Goal: Information Seeking & Learning: Learn about a topic

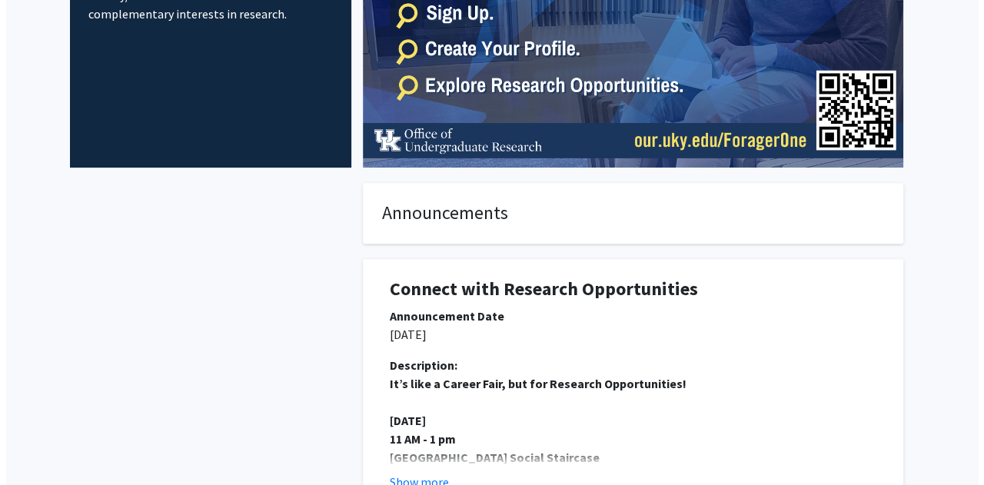
scroll to position [461, 0]
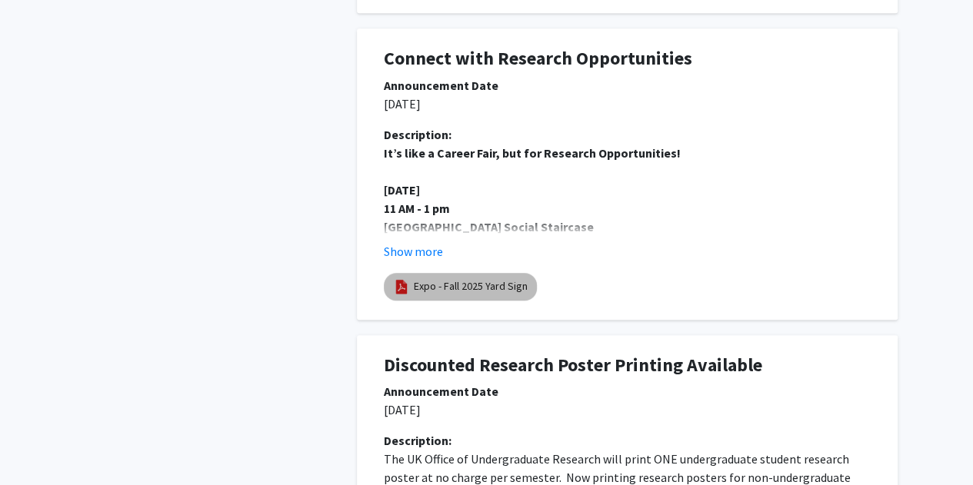
click at [513, 301] on div "Expo - Fall 2025 Yard Sign" at bounding box center [627, 287] width 493 height 34
click at [494, 290] on link "Expo - Fall 2025 Yard Sign" at bounding box center [471, 286] width 114 height 16
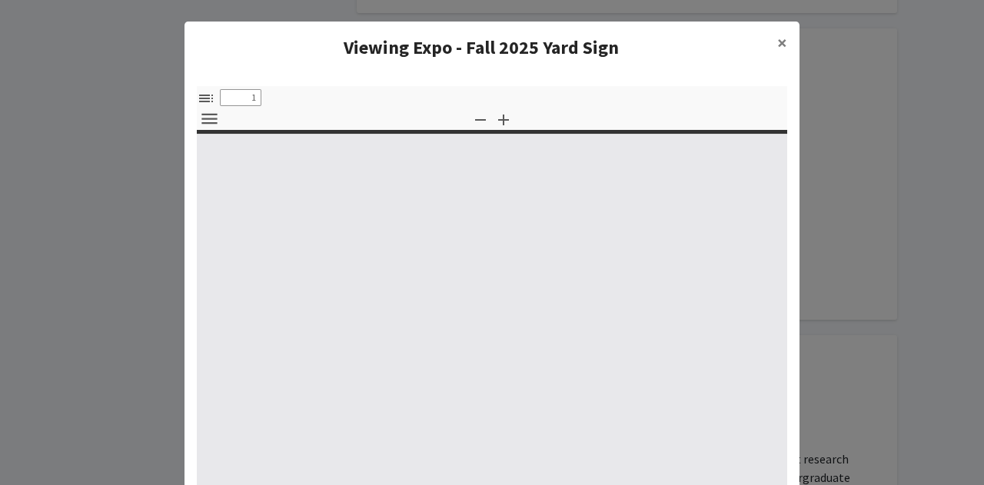
select select "custom"
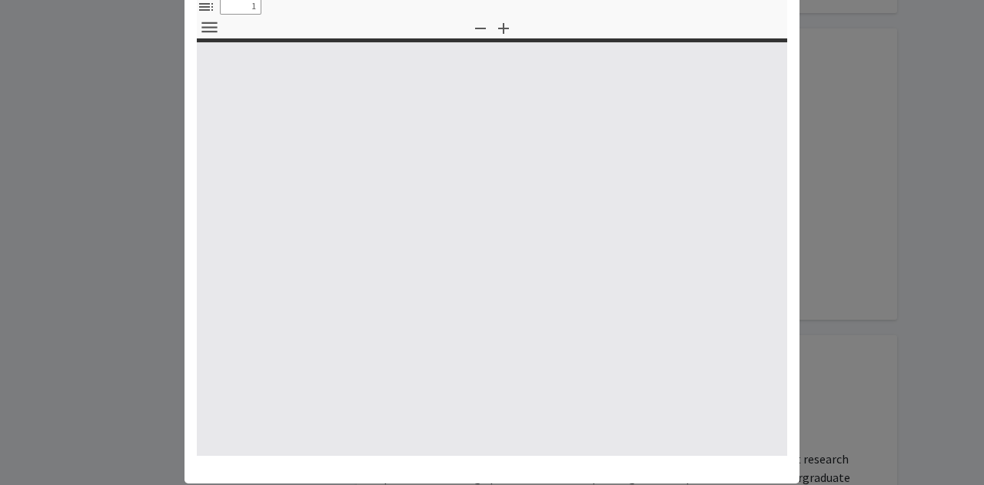
scroll to position [126, 0]
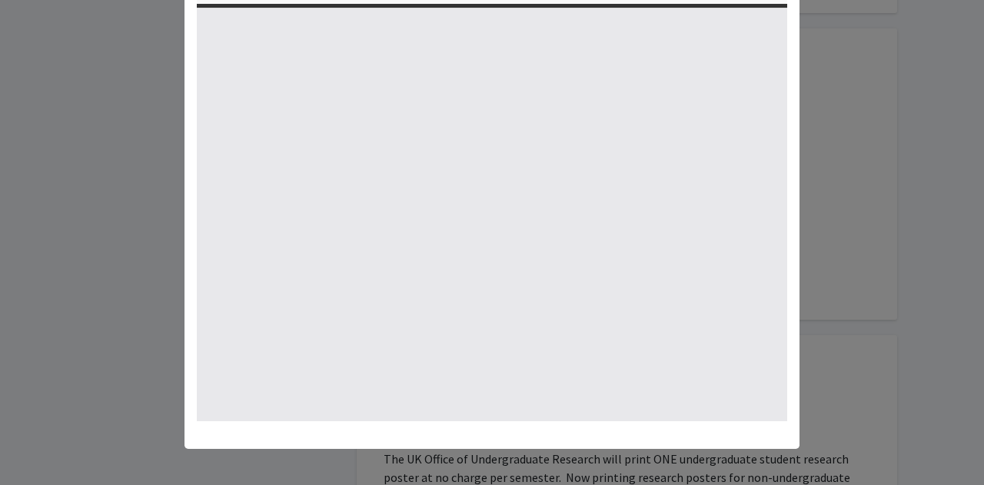
type input "0"
select select "custom"
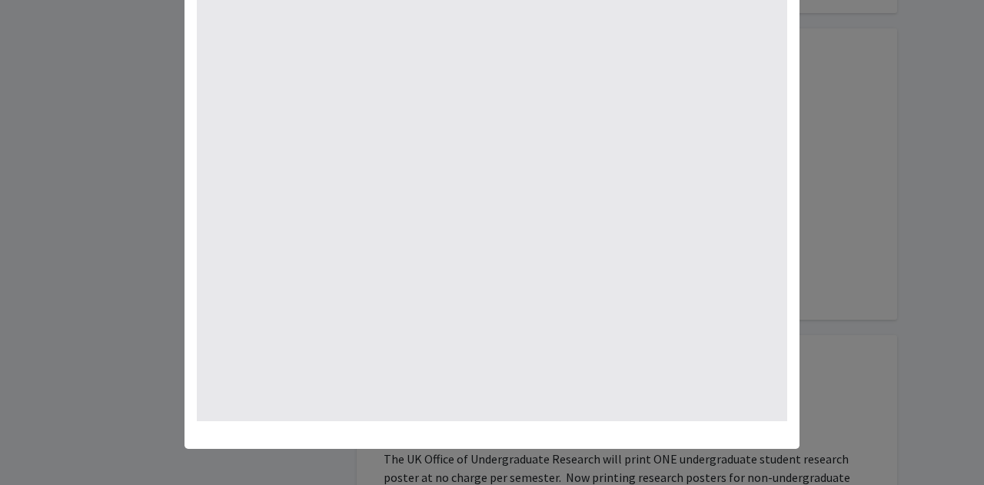
scroll to position [0, 0]
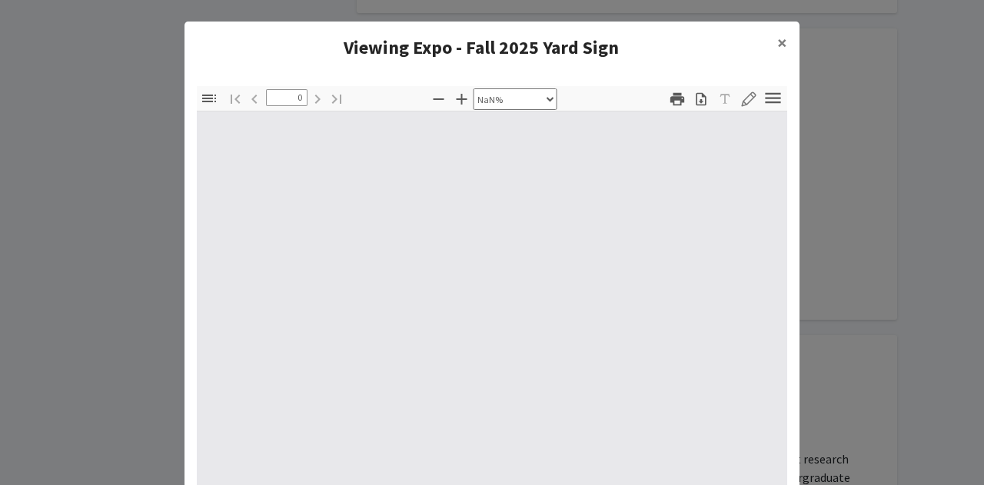
type input "1"
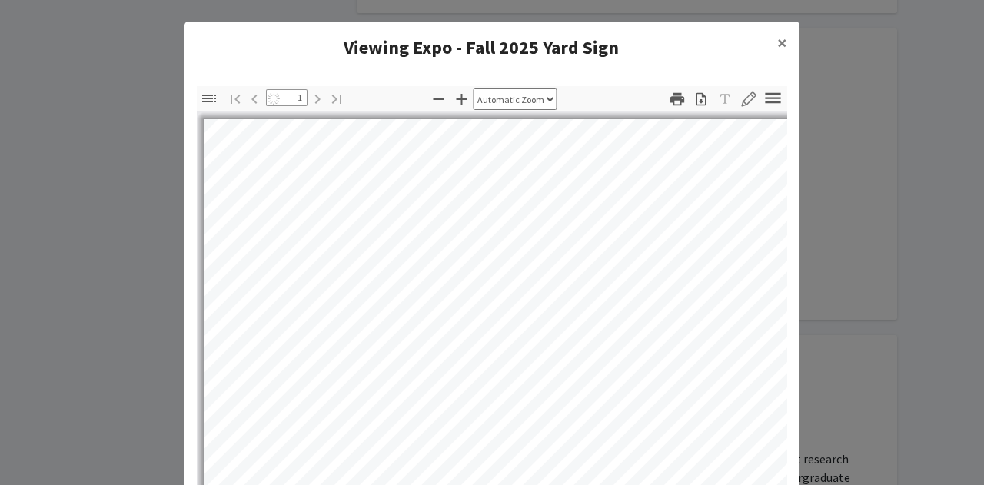
select select "auto"
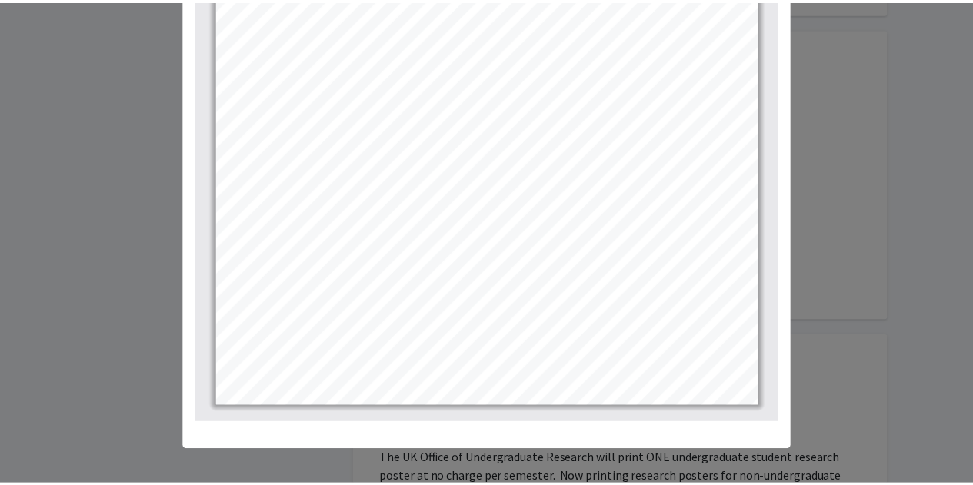
scroll to position [126, 0]
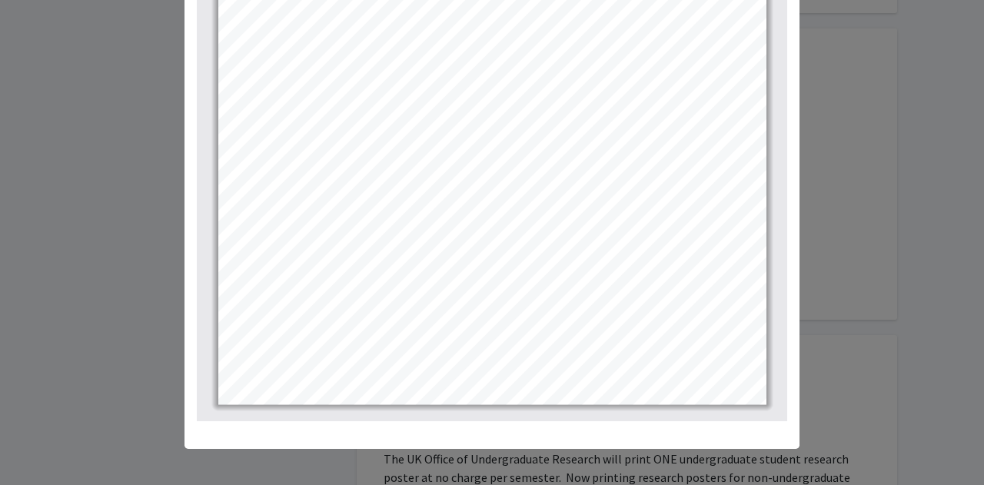
click at [900, 289] on modal-container "Viewing Expo - Fall 2025 Yard Sign × Thumbnails Document Outline Attachments La…" at bounding box center [492, 242] width 984 height 485
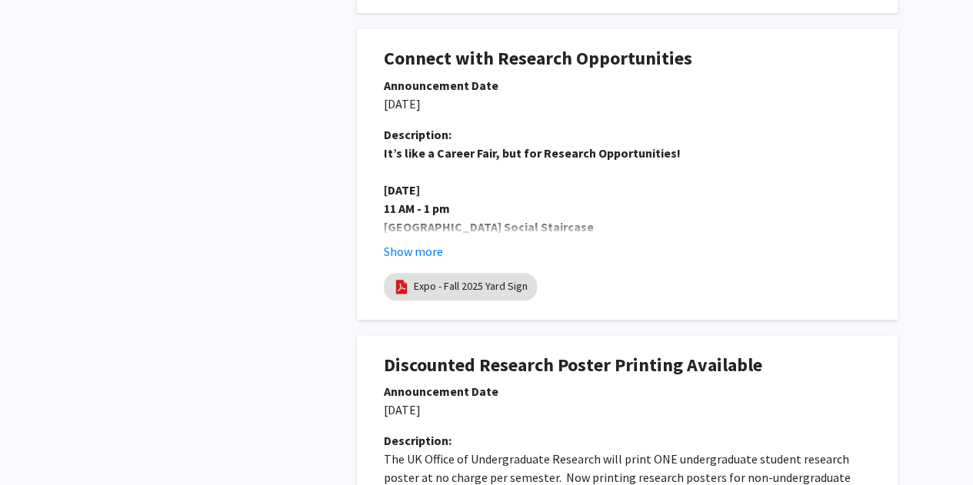
scroll to position [0, 0]
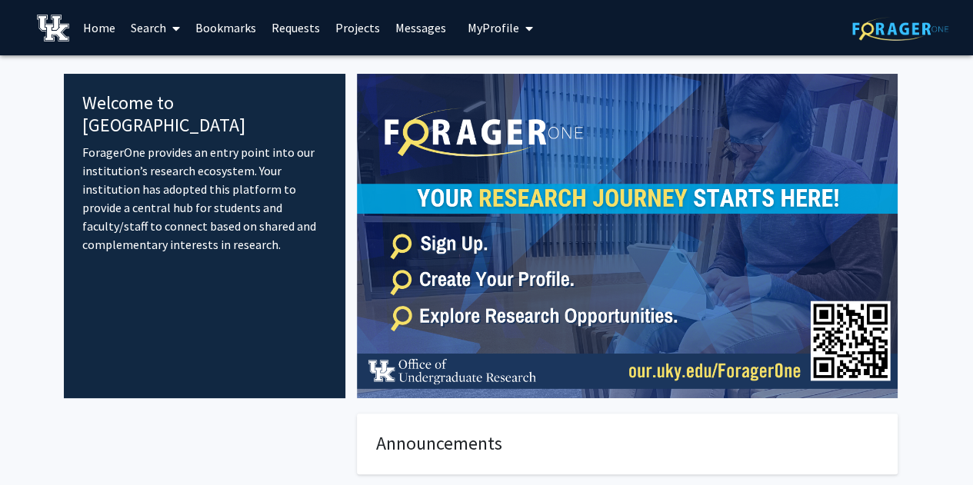
click at [144, 22] on link "Search" at bounding box center [155, 28] width 65 height 54
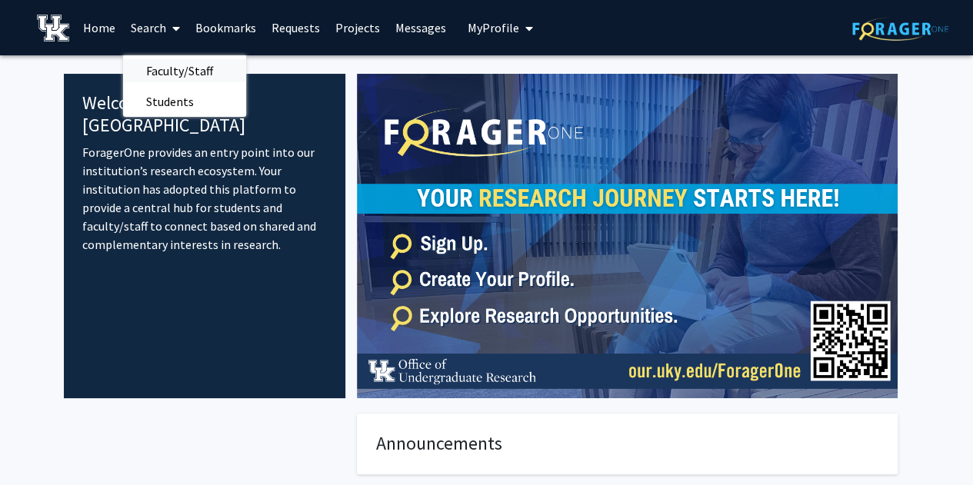
click at [203, 61] on span "Faculty/Staff" at bounding box center [179, 70] width 113 height 31
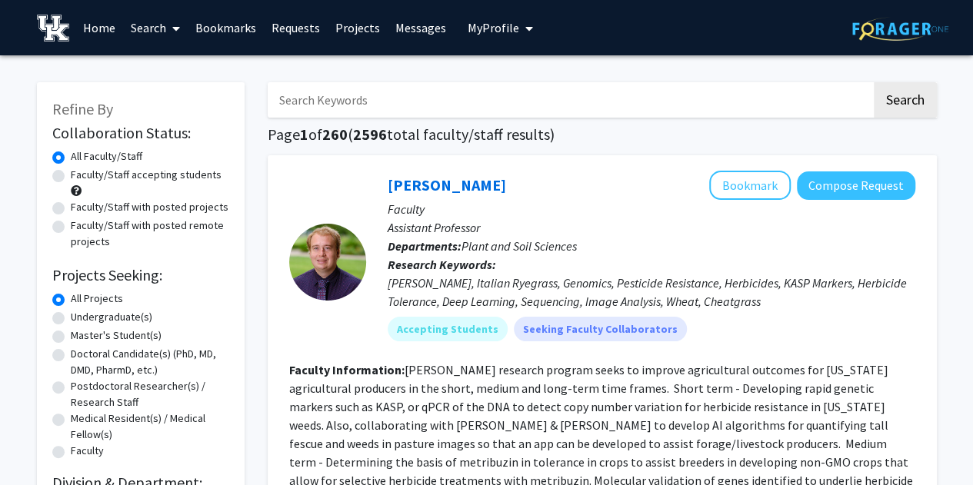
click at [103, 312] on label "Undergraduate(s)" at bounding box center [112, 317] width 82 height 16
click at [81, 312] on input "Undergraduate(s)" at bounding box center [76, 314] width 10 height 10
radio input "true"
click at [126, 172] on label "Faculty/Staff accepting students" at bounding box center [146, 175] width 151 height 16
click at [81, 172] on input "Faculty/Staff accepting students" at bounding box center [76, 172] width 10 height 10
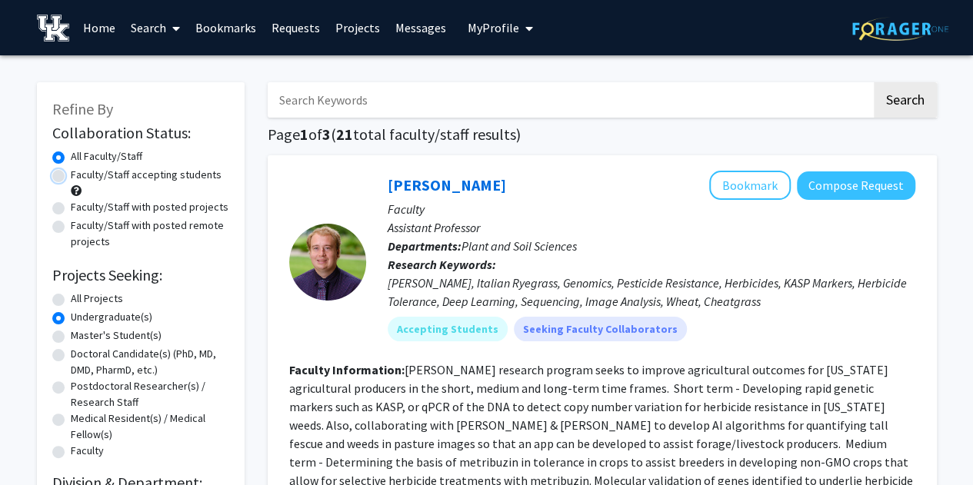
radio input "true"
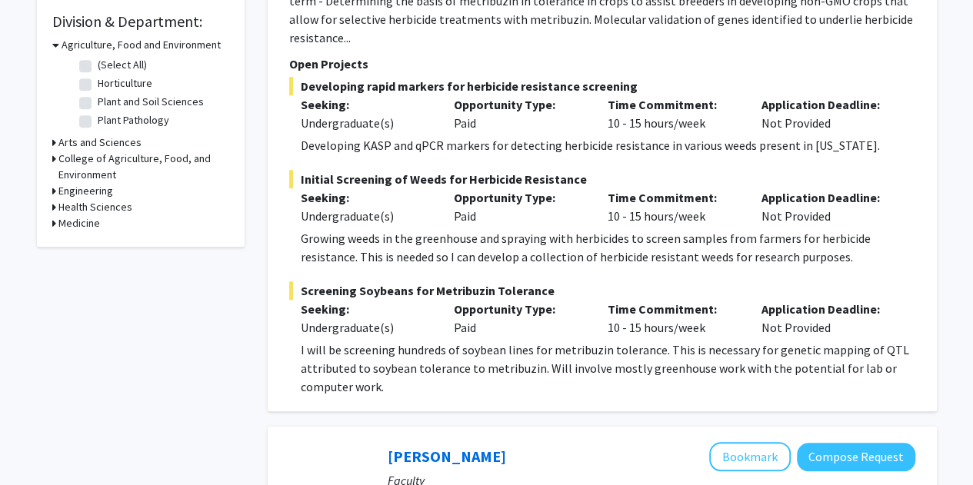
scroll to position [231, 0]
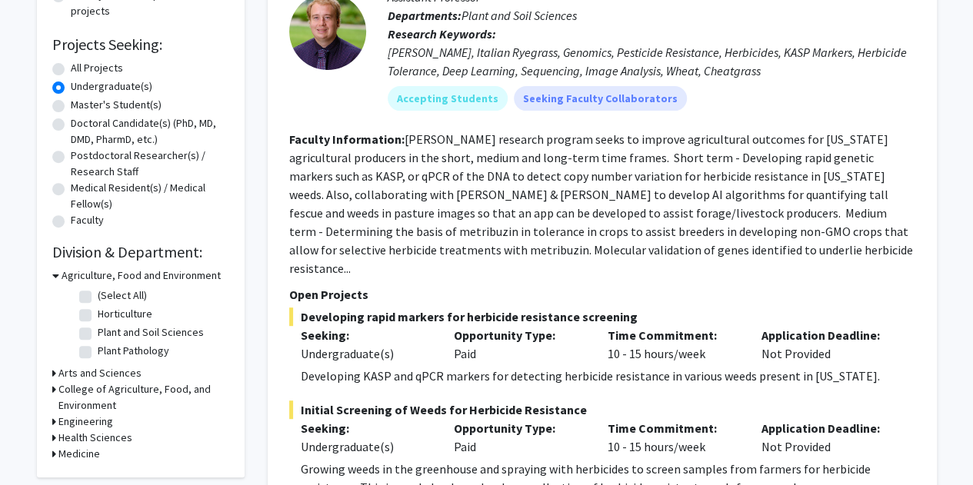
click at [121, 271] on h3 "Agriculture, Food and Environment" at bounding box center [141, 276] width 159 height 16
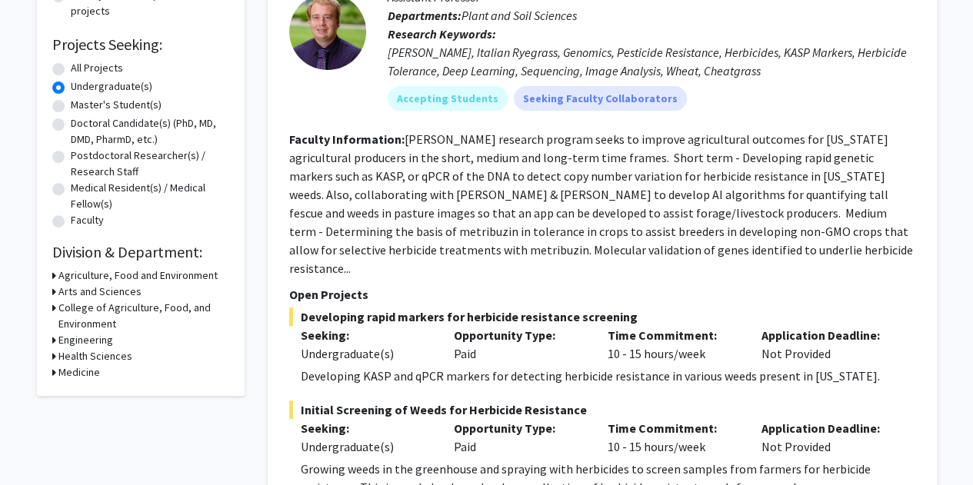
click at [98, 341] on h3 "Engineering" at bounding box center [85, 340] width 55 height 16
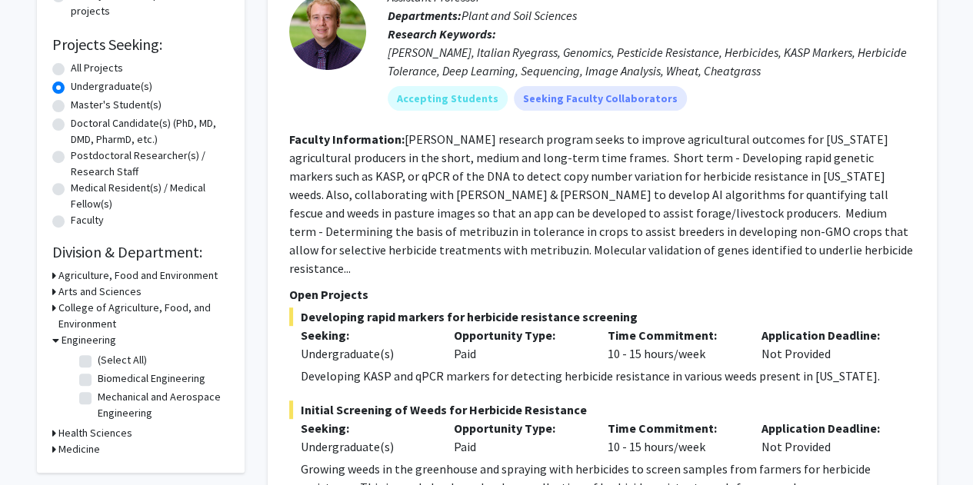
scroll to position [461, 0]
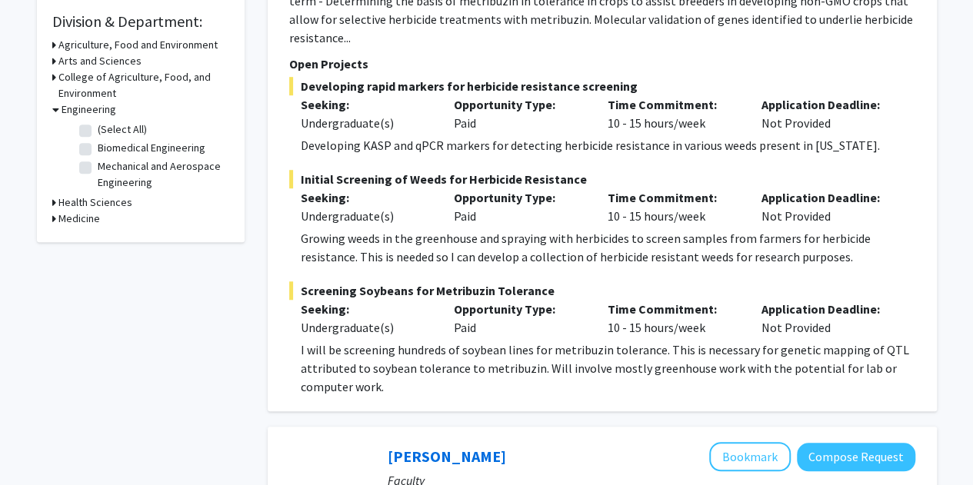
click at [93, 205] on h3 "Health Sciences" at bounding box center [95, 203] width 74 height 16
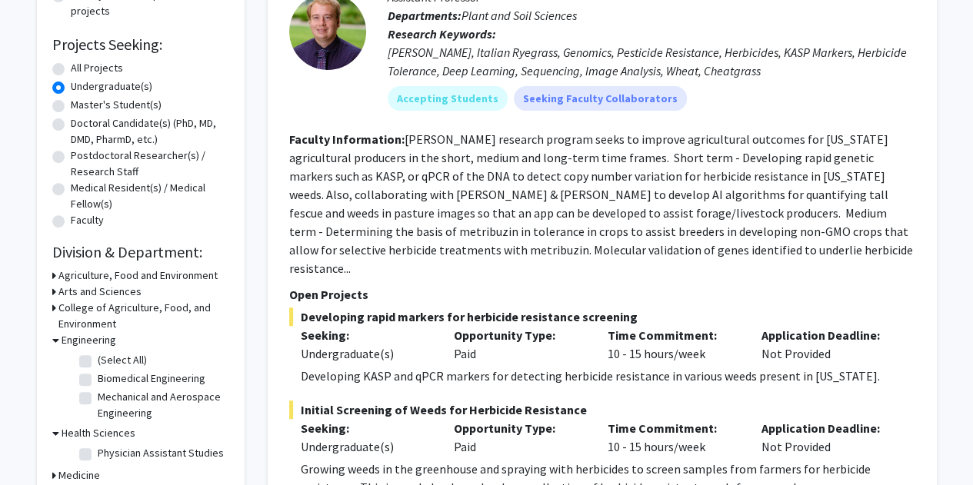
scroll to position [0, 0]
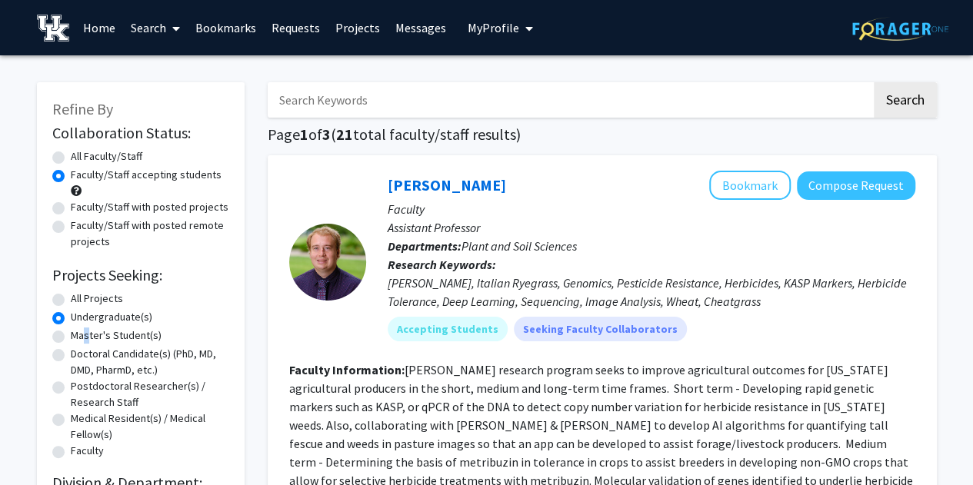
click at [82, 341] on label "Master's Student(s)" at bounding box center [116, 336] width 91 height 16
click at [82, 331] on label "Master's Student(s)" at bounding box center [116, 336] width 91 height 16
click at [81, 331] on input "Master's Student(s)" at bounding box center [76, 333] width 10 height 10
radio input "true"
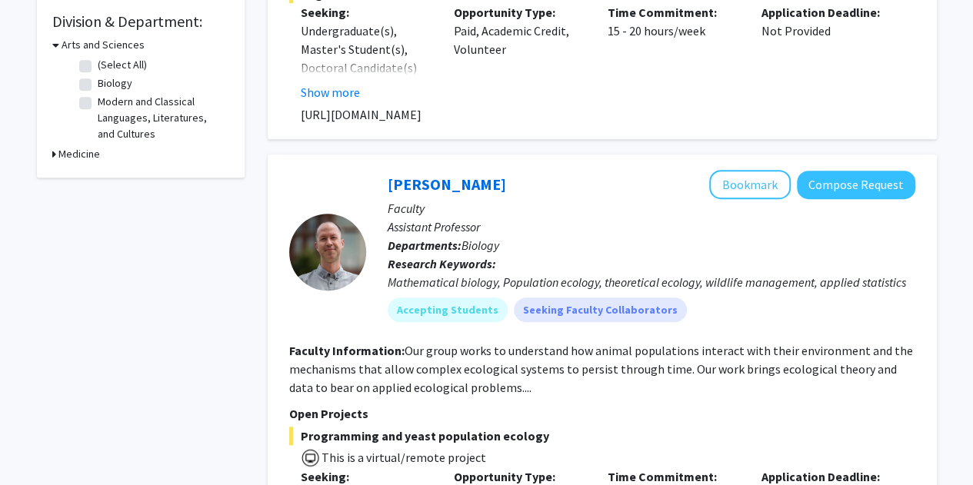
scroll to position [231, 0]
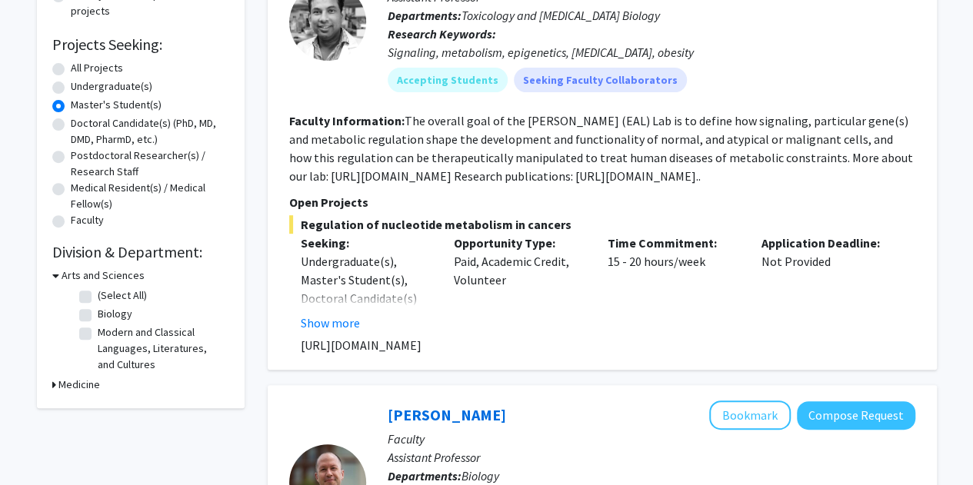
click at [119, 98] on label "Master's Student(s)" at bounding box center [116, 105] width 91 height 16
click at [81, 98] on input "Master's Student(s)" at bounding box center [76, 102] width 10 height 10
click at [120, 93] on label "Undergraduate(s)" at bounding box center [112, 86] width 82 height 16
click at [81, 88] on input "Undergraduate(s)" at bounding box center [76, 83] width 10 height 10
radio input "true"
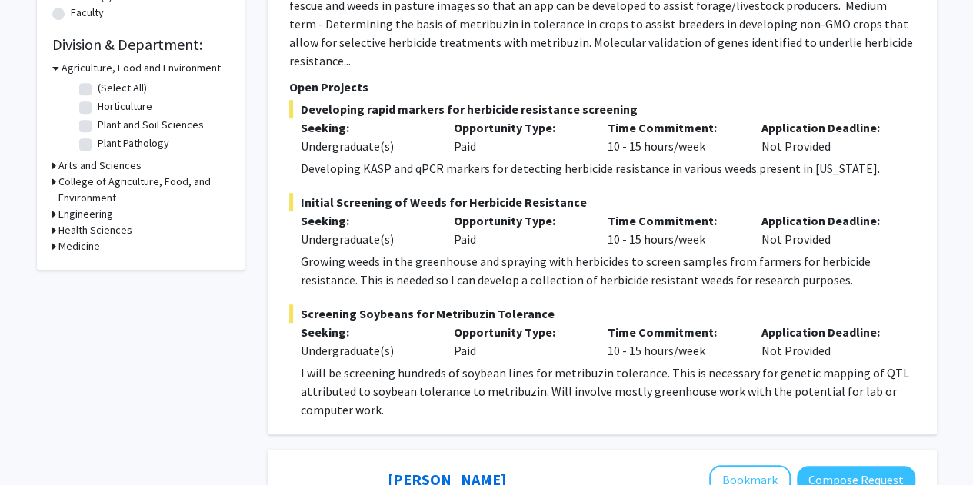
scroll to position [461, 0]
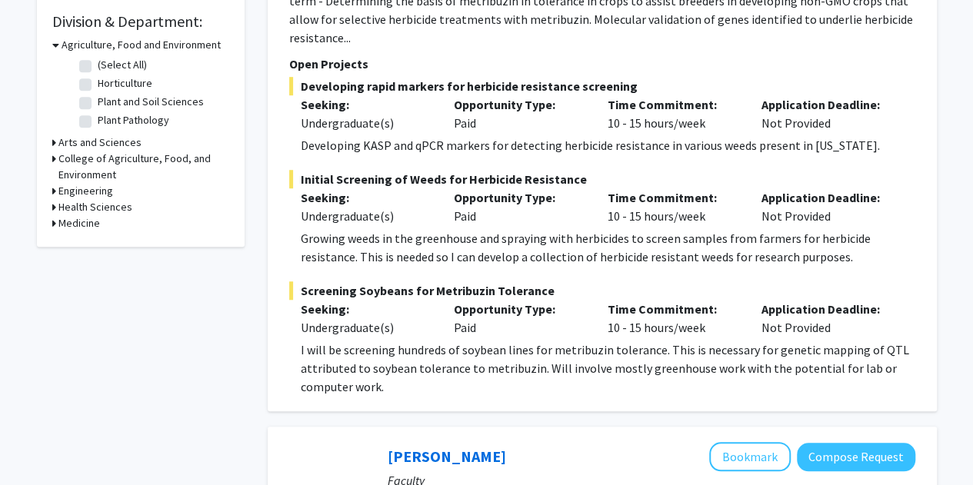
click at [97, 192] on h3 "Engineering" at bounding box center [85, 191] width 55 height 16
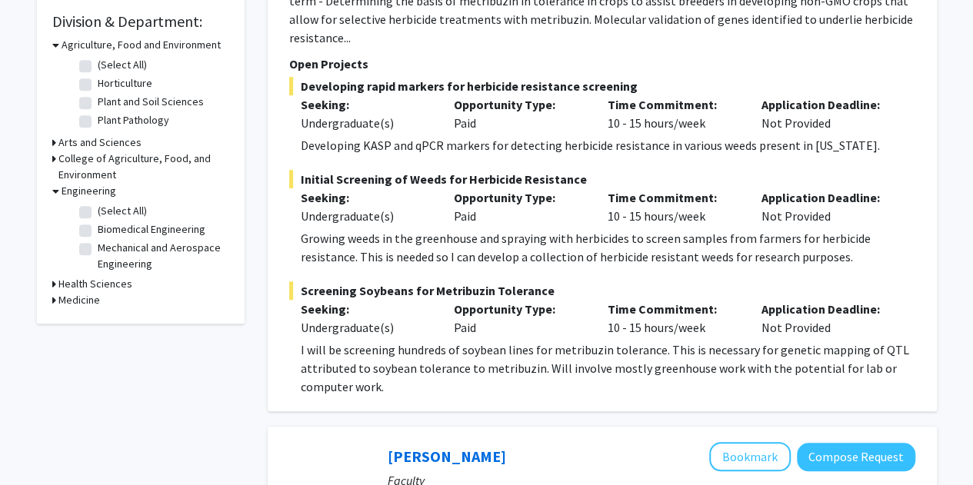
click at [151, 251] on label "Mechanical and Aerospace Engineering" at bounding box center [162, 256] width 128 height 32
click at [108, 250] on input "Mechanical and Aerospace Engineering" at bounding box center [103, 245] width 10 height 10
checkbox input "true"
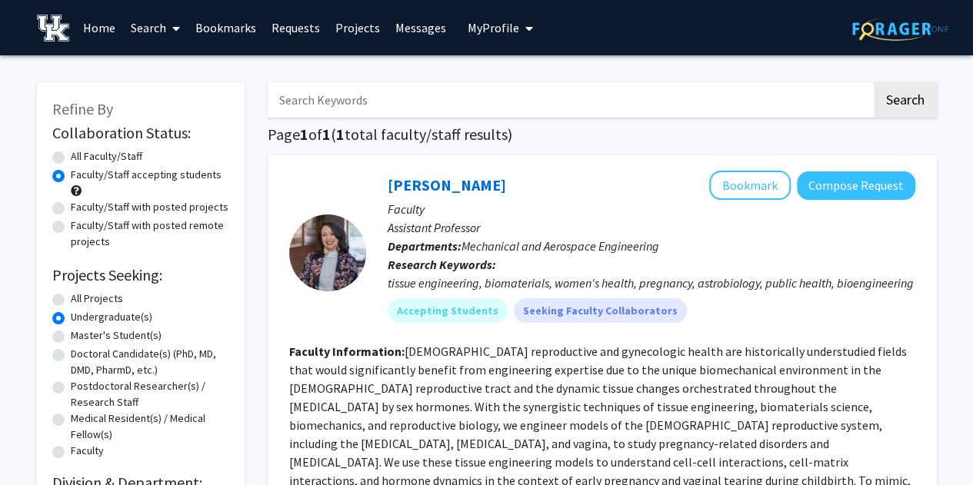
click at [100, 158] on label "All Faculty/Staff" at bounding box center [107, 156] width 72 height 16
click at [81, 158] on input "All Faculty/Staff" at bounding box center [76, 153] width 10 height 10
radio input "true"
click at [88, 291] on label "All Projects" at bounding box center [97, 299] width 52 height 16
click at [81, 291] on input "All Projects" at bounding box center [76, 296] width 10 height 10
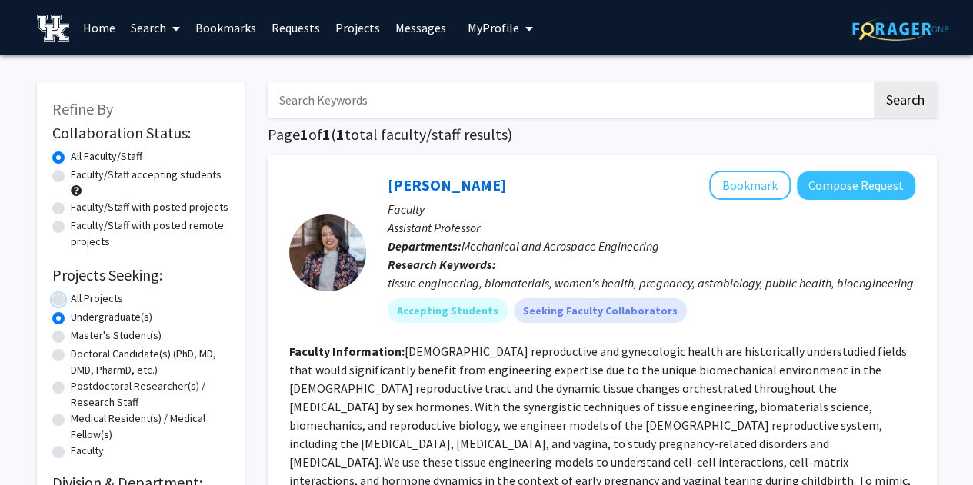
radio input "true"
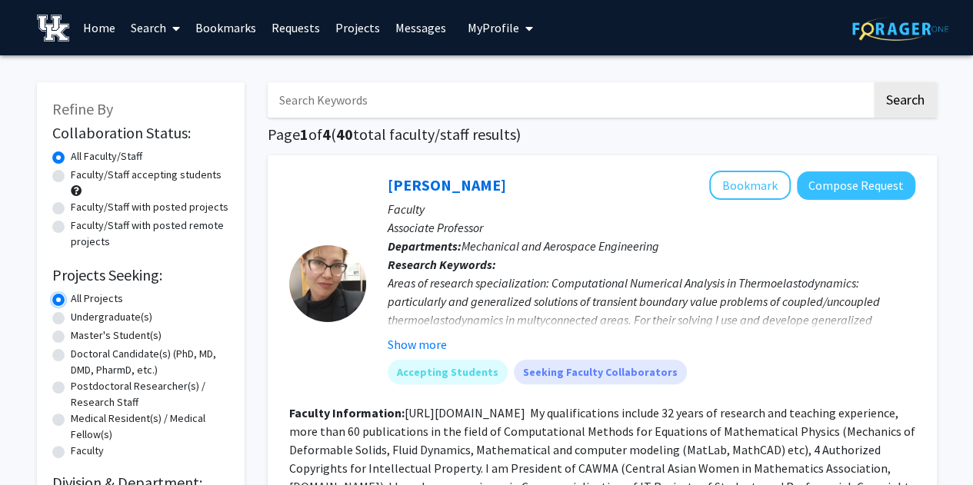
scroll to position [165, 0]
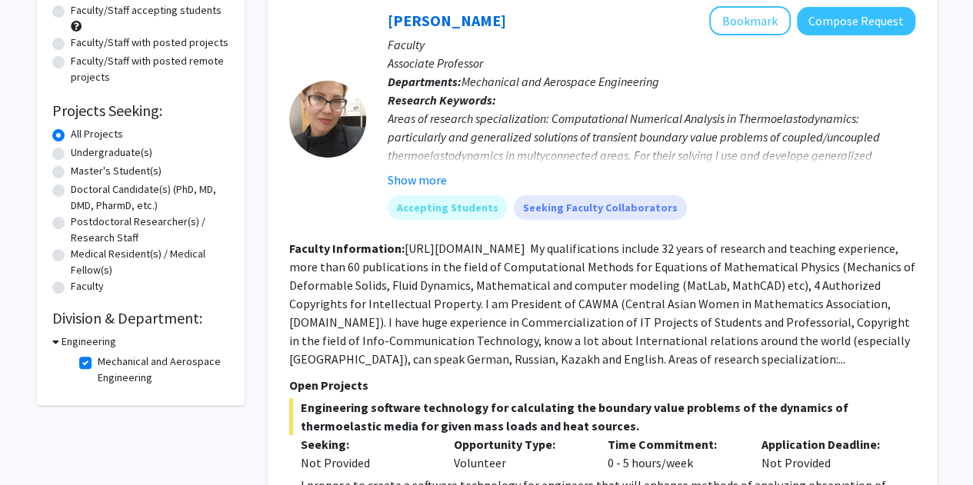
click at [98, 364] on label "Mechanical and Aerospace Engineering" at bounding box center [162, 370] width 128 height 32
click at [98, 364] on input "Mechanical and Aerospace Engineering" at bounding box center [103, 359] width 10 height 10
checkbox input "false"
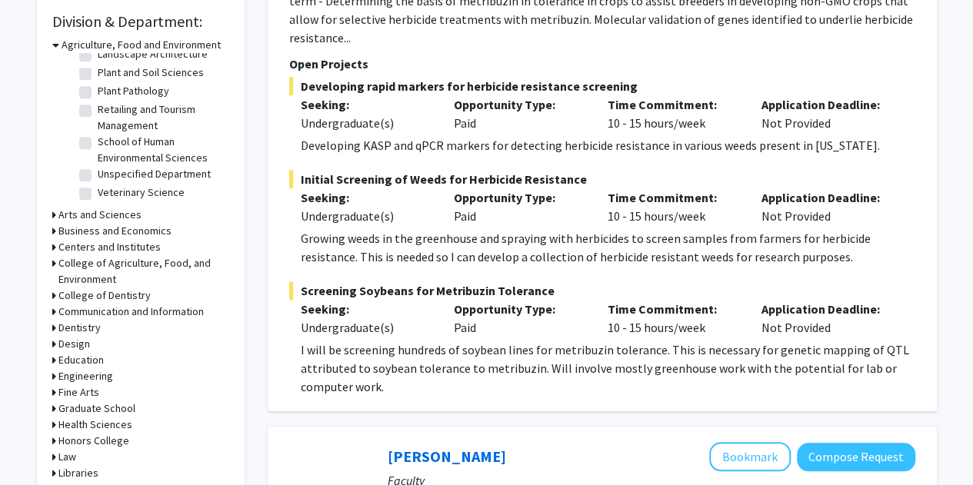
scroll to position [692, 0]
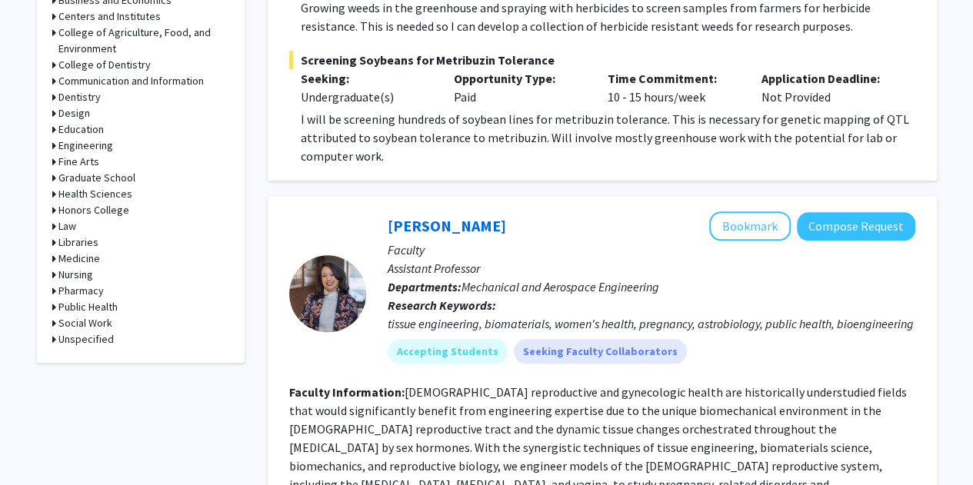
drag, startPoint x: 89, startPoint y: 151, endPoint x: 82, endPoint y: 153, distance: 7.8
click at [82, 153] on h3 "Engineering" at bounding box center [85, 146] width 55 height 16
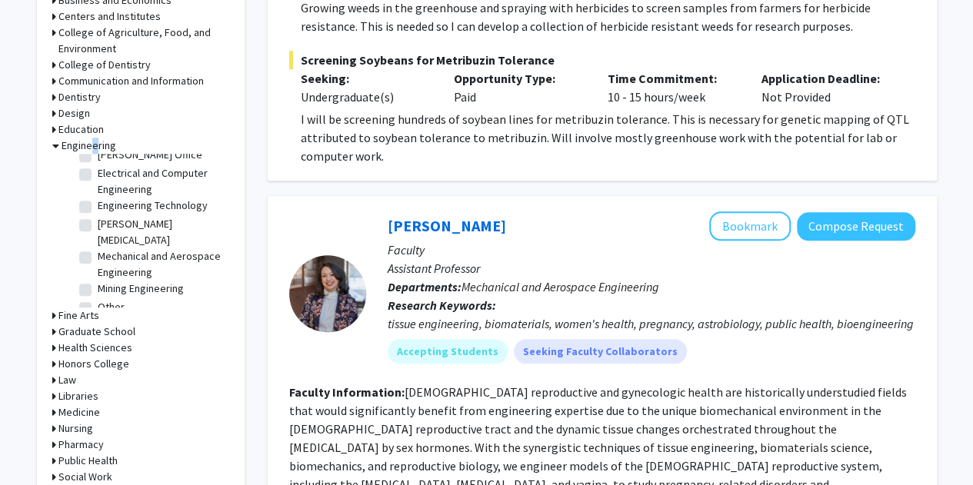
scroll to position [0, 0]
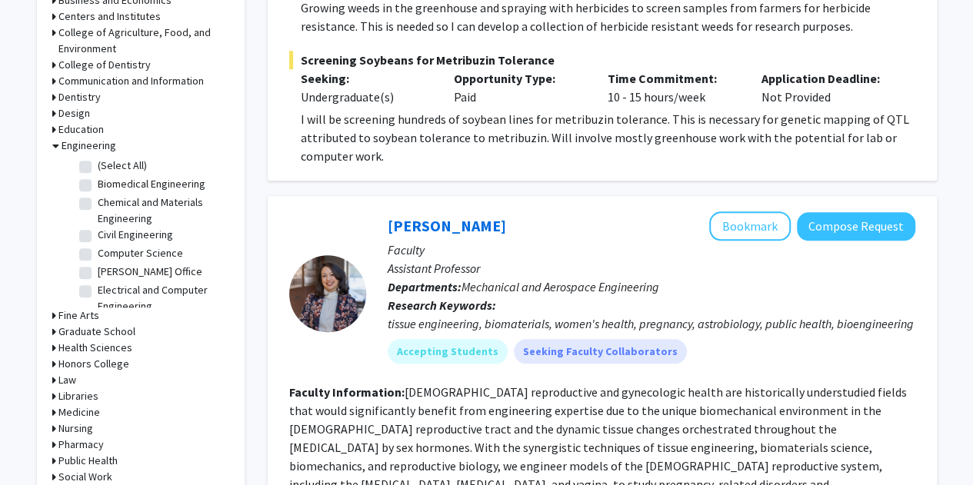
click at [121, 254] on label "Computer Science" at bounding box center [140, 253] width 85 height 16
click at [108, 254] on input "Computer Science" at bounding box center [103, 250] width 10 height 10
checkbox input "true"
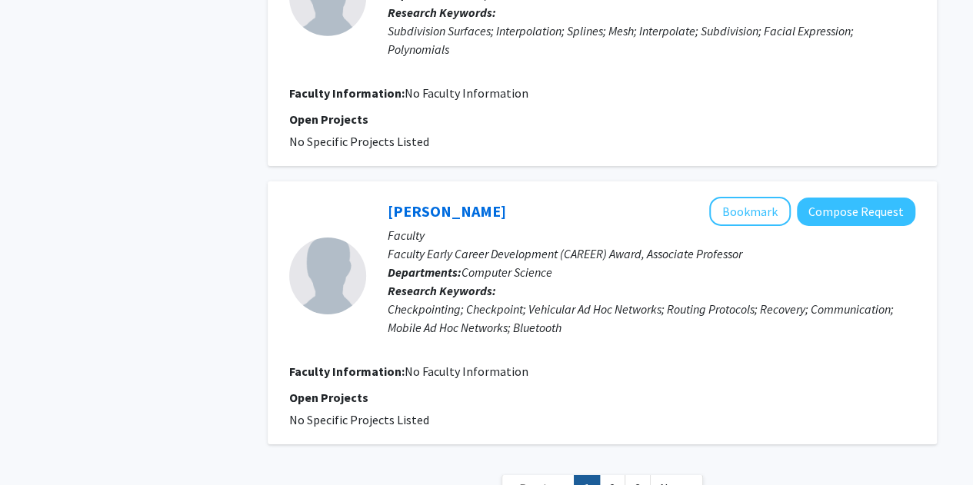
scroll to position [2540, 0]
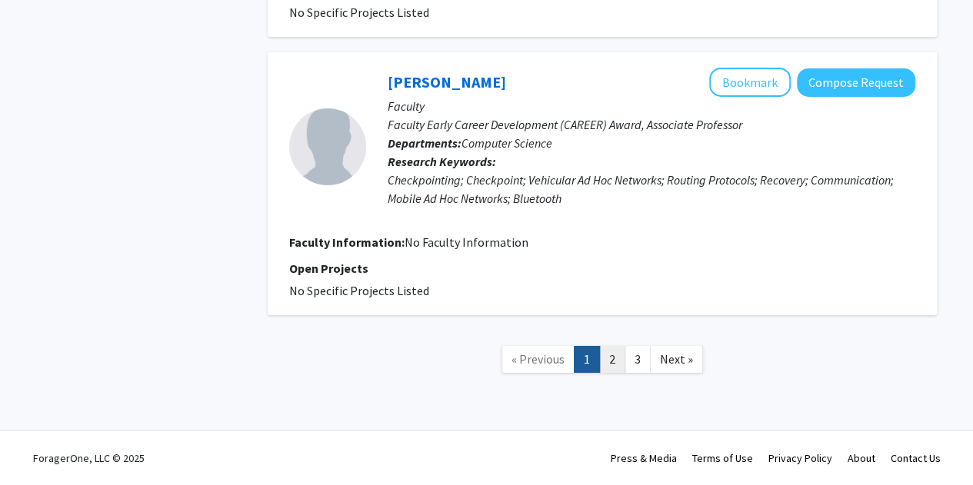
click at [604, 364] on link "2" at bounding box center [612, 359] width 26 height 27
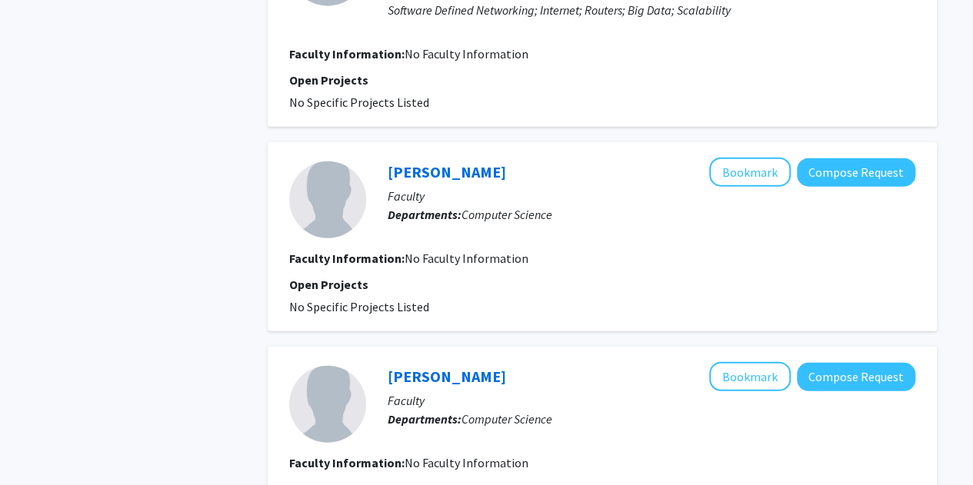
scroll to position [2110, 0]
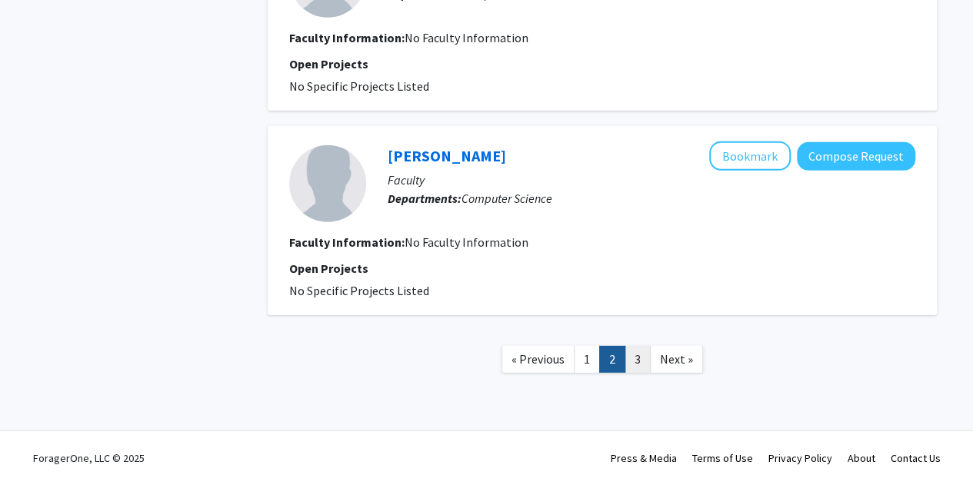
click at [627, 360] on link "3" at bounding box center [637, 359] width 26 height 27
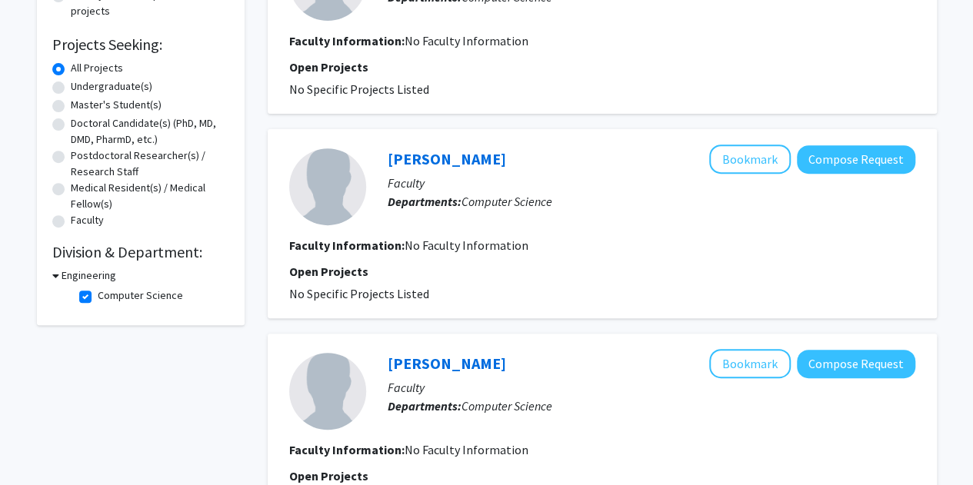
click at [122, 301] on label "Computer Science" at bounding box center [140, 296] width 85 height 16
click at [108, 298] on input "Computer Science" at bounding box center [103, 293] width 10 height 10
checkbox input "false"
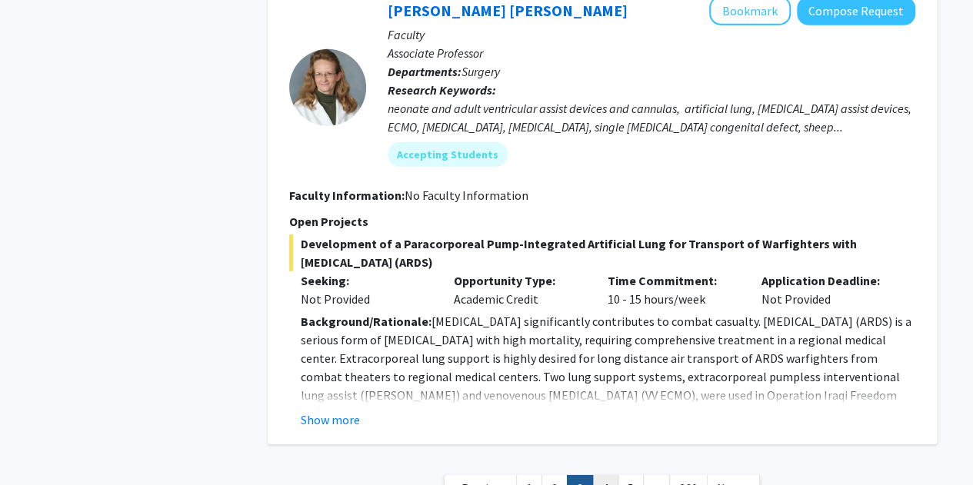
click at [595, 475] on link "4" at bounding box center [605, 488] width 26 height 27
